Goal: Task Accomplishment & Management: Complete application form

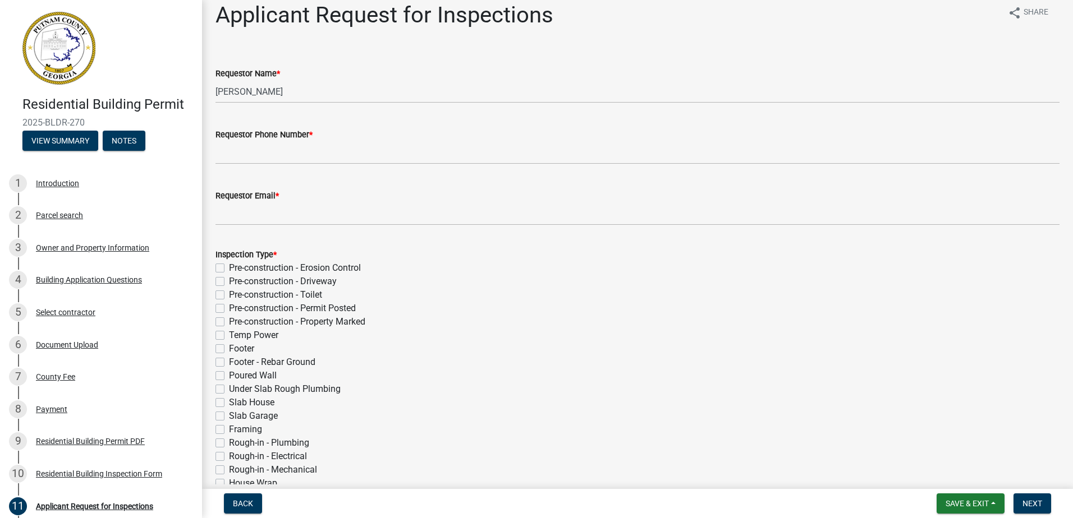
scroll to position [26, 0]
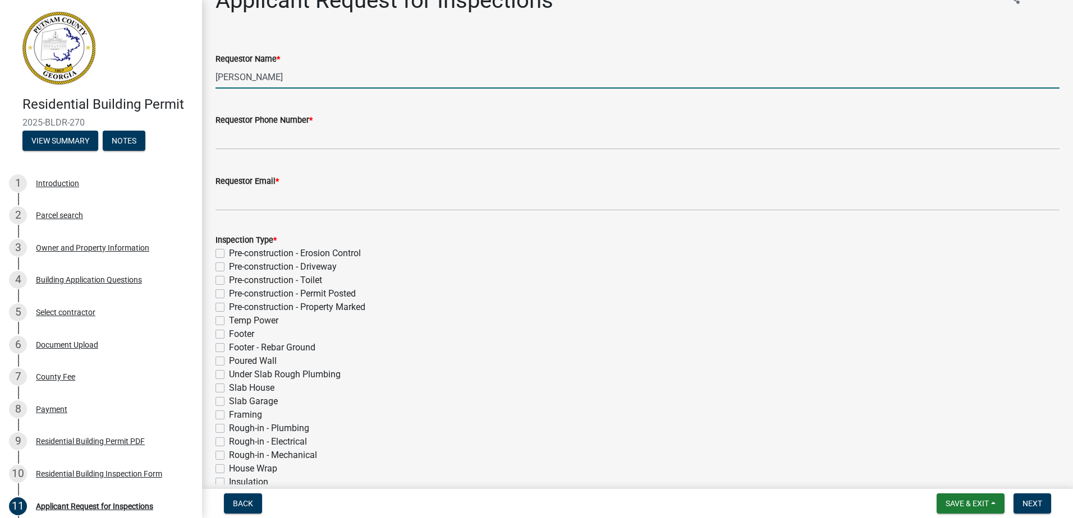
click at [331, 80] on input "[PERSON_NAME]" at bounding box center [637, 77] width 844 height 23
type input "C"
type input "[PERSON_NAME]"
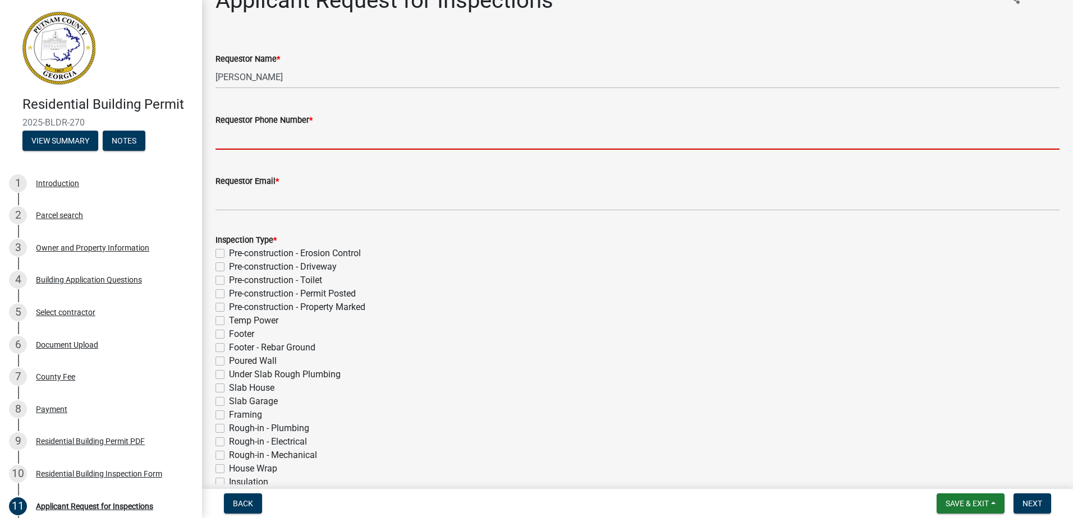
click at [322, 146] on input "Requestor Phone Number *" at bounding box center [637, 138] width 844 height 23
type input "6787254156"
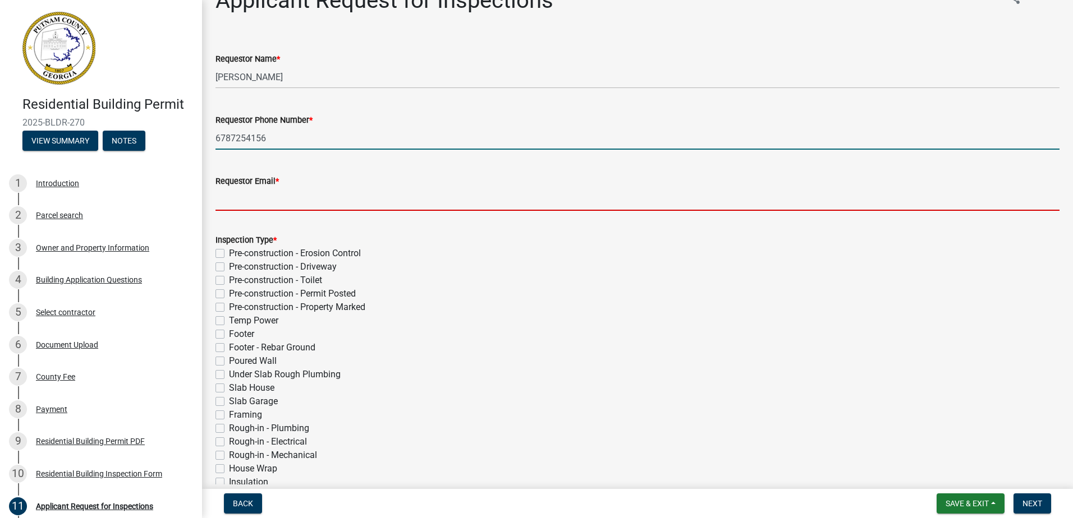
type input "[EMAIL_ADDRESS][DOMAIN_NAME]"
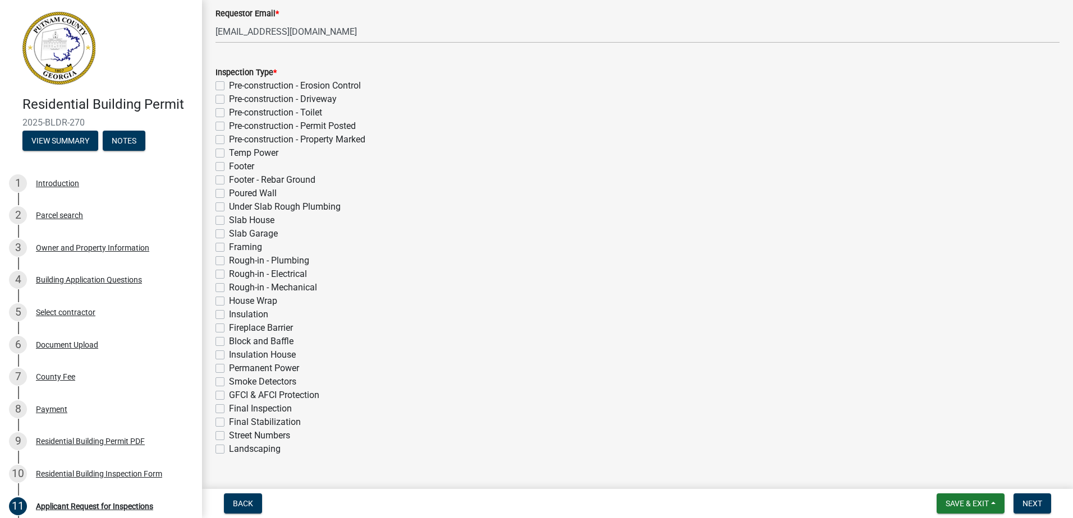
scroll to position [193, 0]
click at [229, 235] on label "Slab Garage" at bounding box center [253, 234] width 49 height 13
click at [229, 235] on input "Slab Garage" at bounding box center [232, 231] width 7 height 7
checkbox input "true"
checkbox input "false"
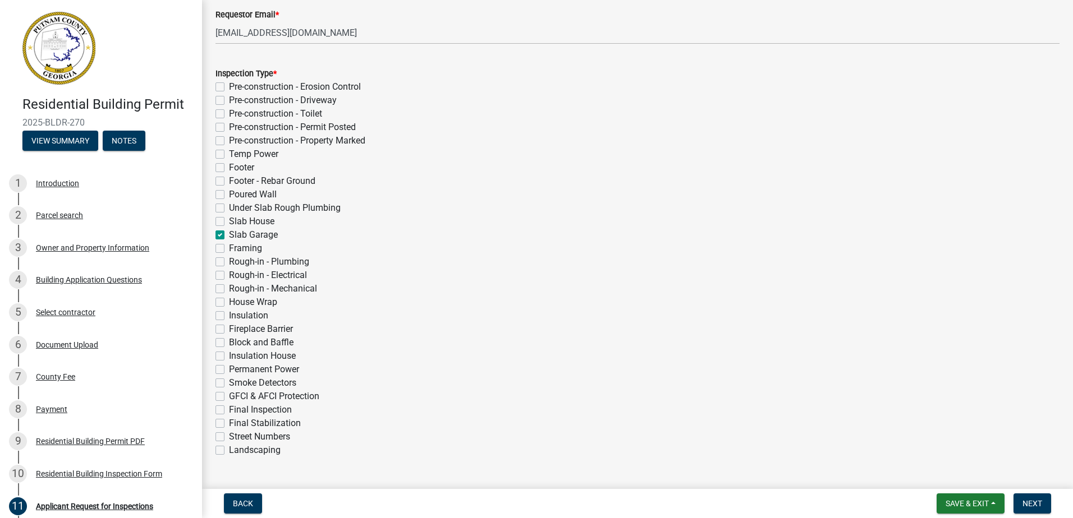
checkbox input "false"
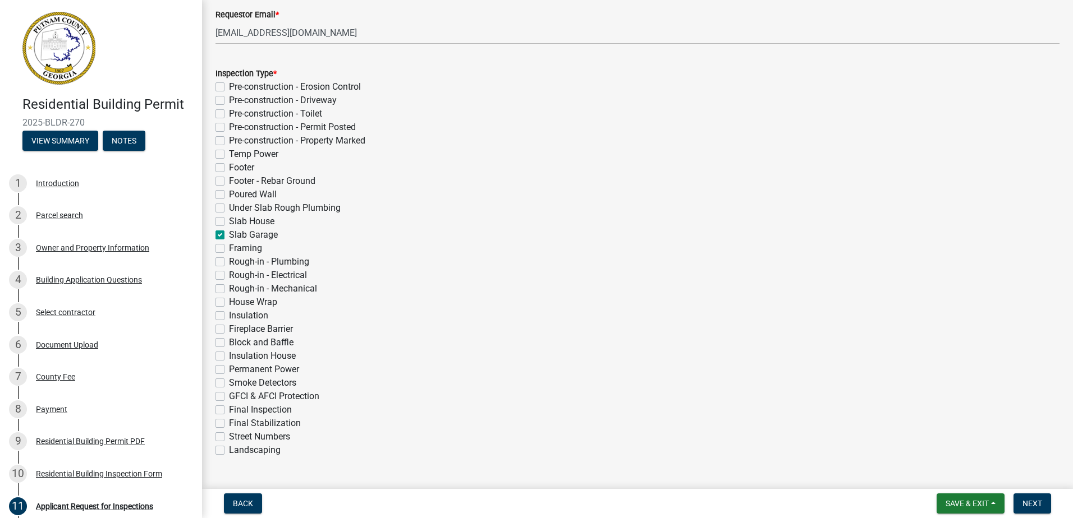
checkbox input "false"
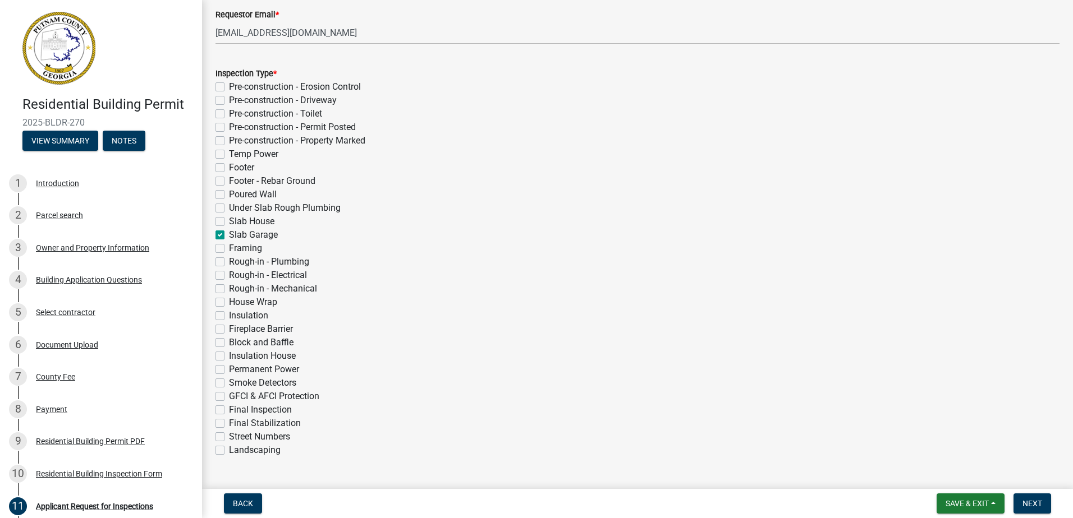
checkbox input "true"
checkbox input "false"
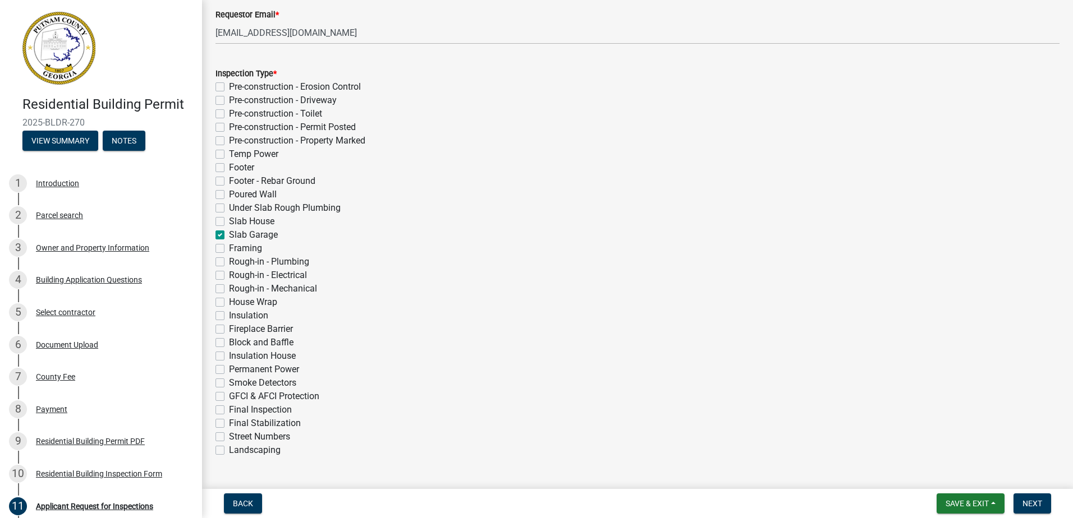
checkbox input "false"
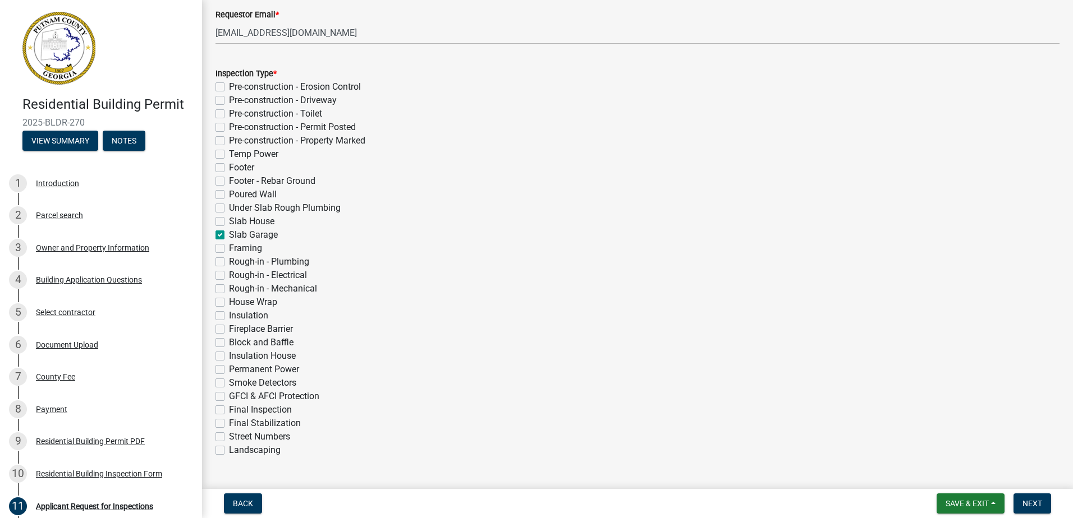
checkbox input "false"
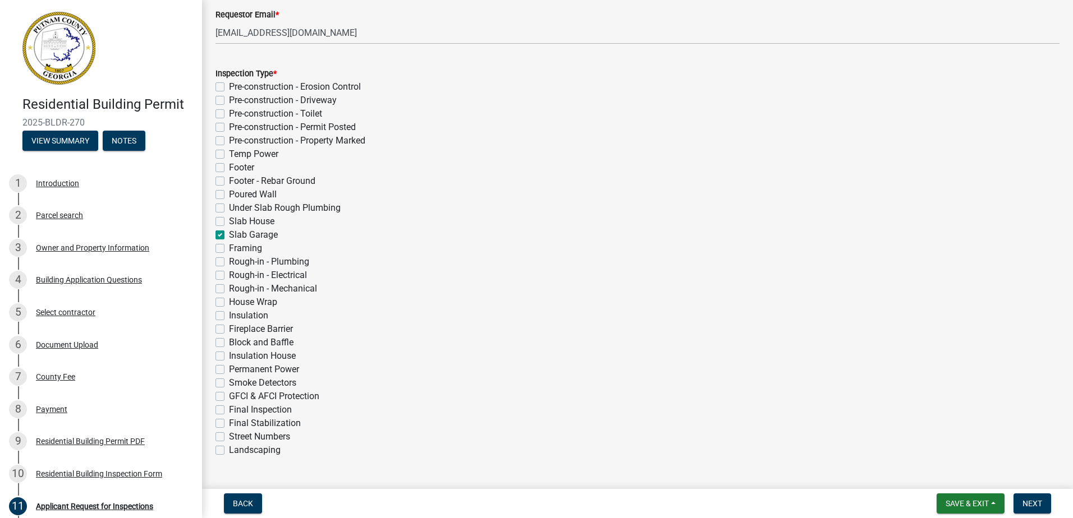
checkbox input "false"
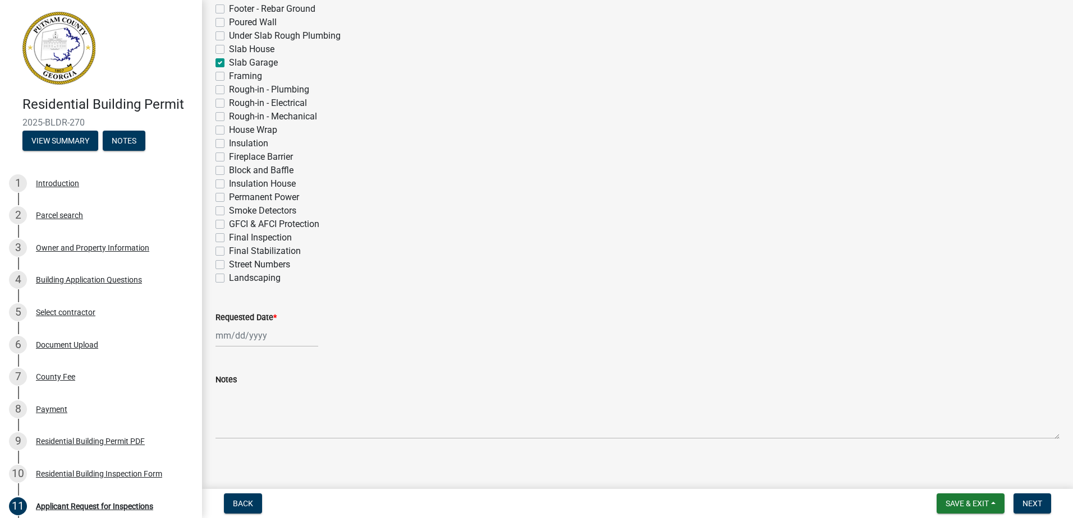
scroll to position [373, 0]
click at [229, 329] on div at bounding box center [266, 328] width 103 height 23
select select "10"
select select "2025"
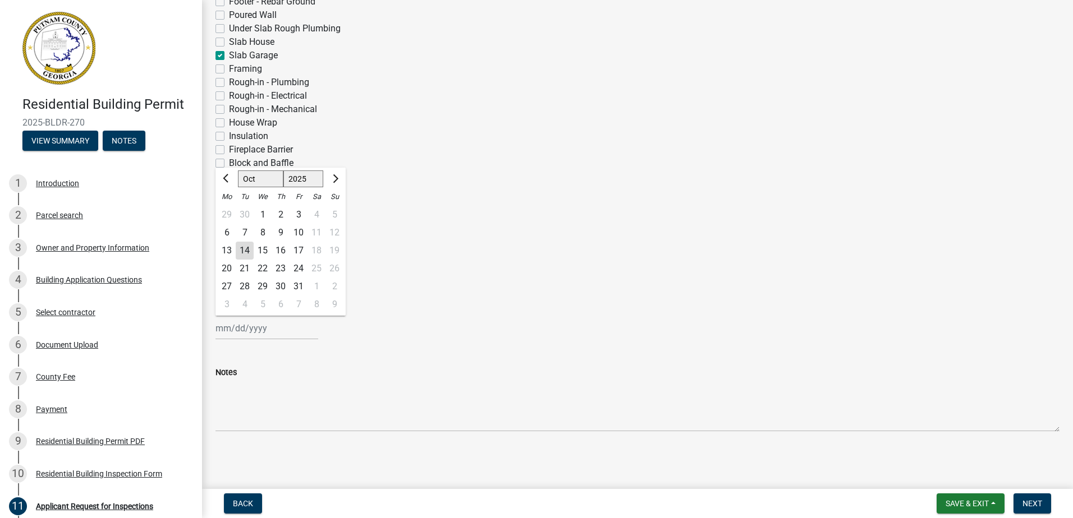
click at [264, 249] on div "15" at bounding box center [263, 251] width 18 height 18
type input "[DATE]"
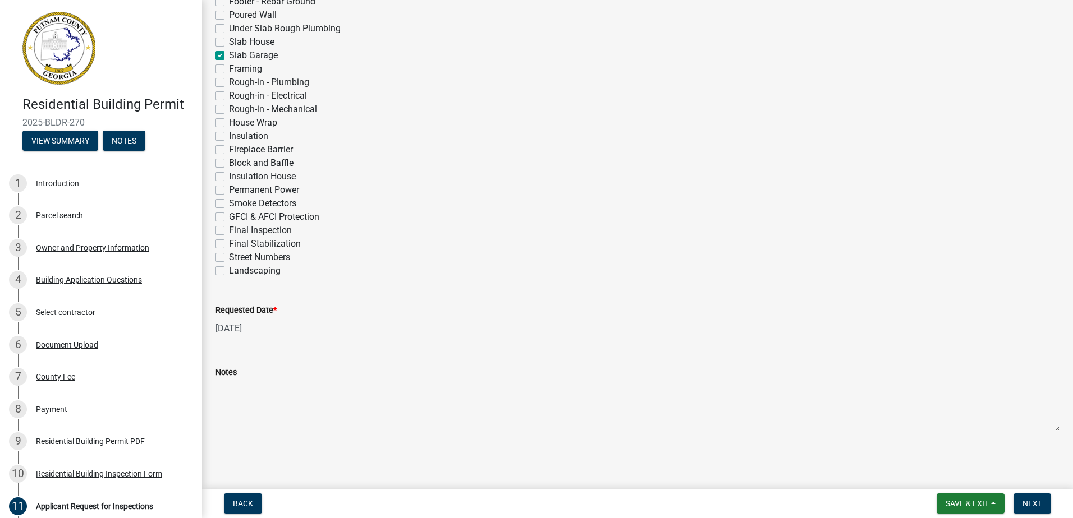
click at [282, 330] on div "[DATE]" at bounding box center [266, 328] width 103 height 23
select select "10"
select select "2025"
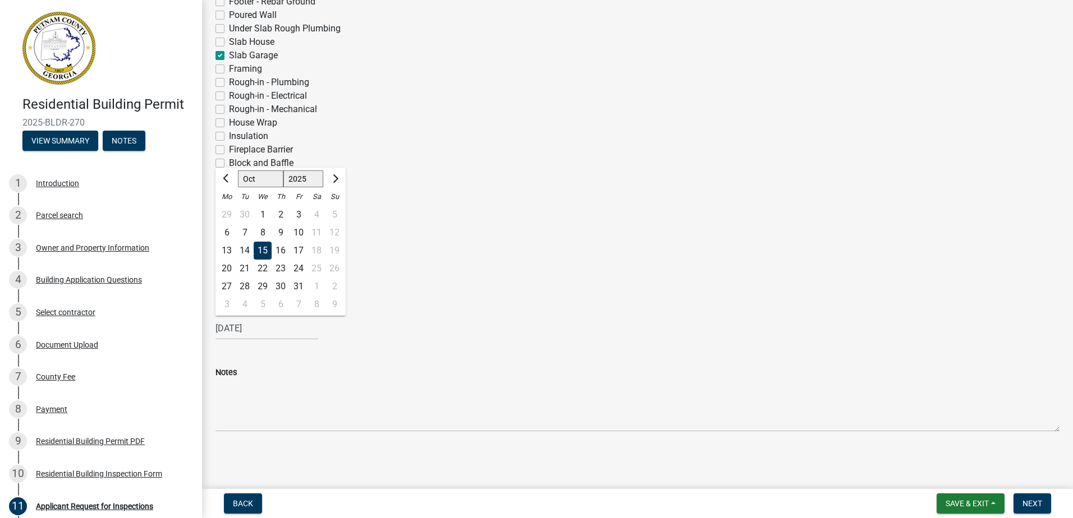
click at [243, 252] on div "14" at bounding box center [245, 251] width 18 height 18
type input "[DATE]"
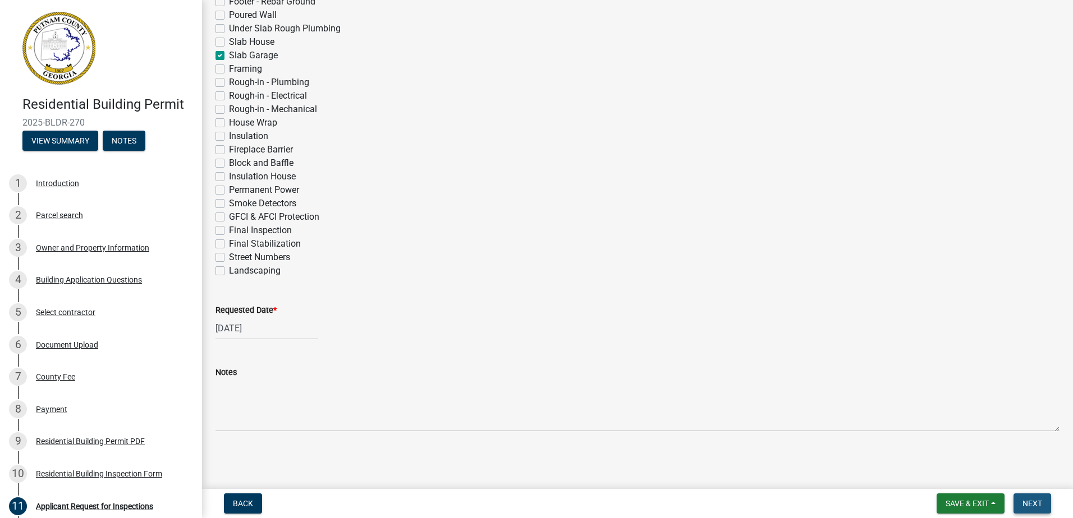
click at [1034, 500] on span "Next" at bounding box center [1032, 503] width 20 height 9
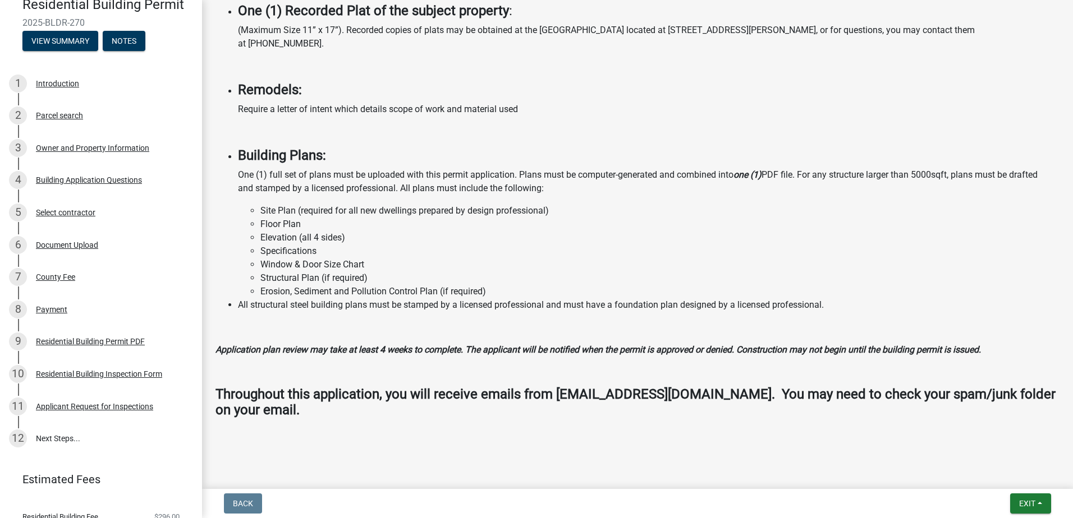
scroll to position [105, 0]
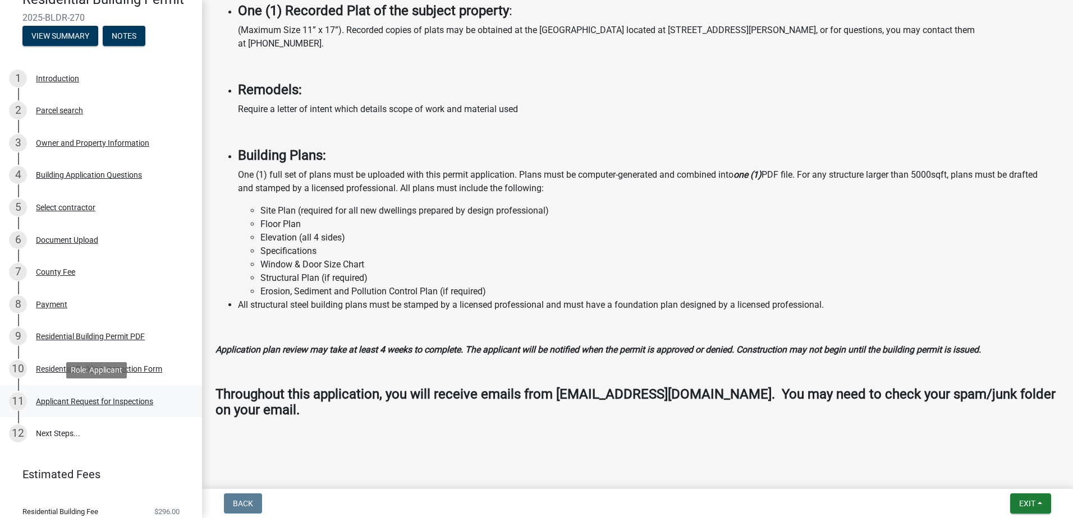
click at [95, 401] on div "Applicant Request for Inspections" at bounding box center [94, 402] width 117 height 8
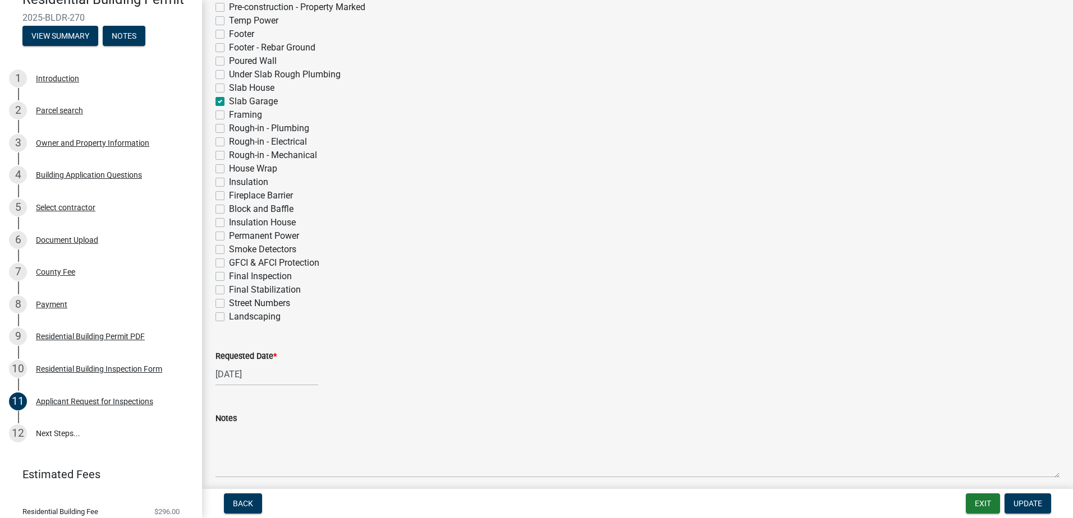
scroll to position [328, 0]
click at [1031, 497] on button "Update" at bounding box center [1027, 504] width 47 height 20
